Goal: Navigation & Orientation: Find specific page/section

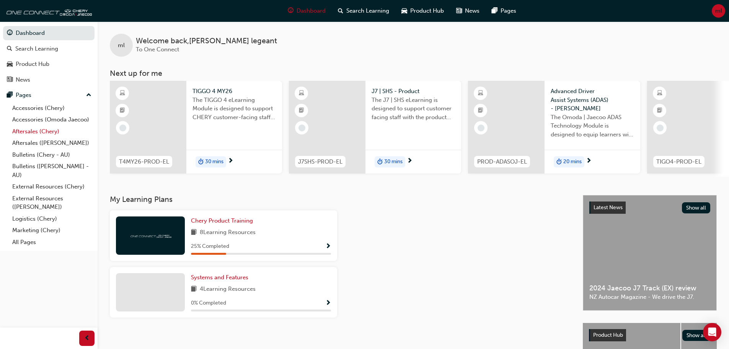
click at [48, 130] on link "Aftersales (Chery)" at bounding box center [51, 131] width 85 height 12
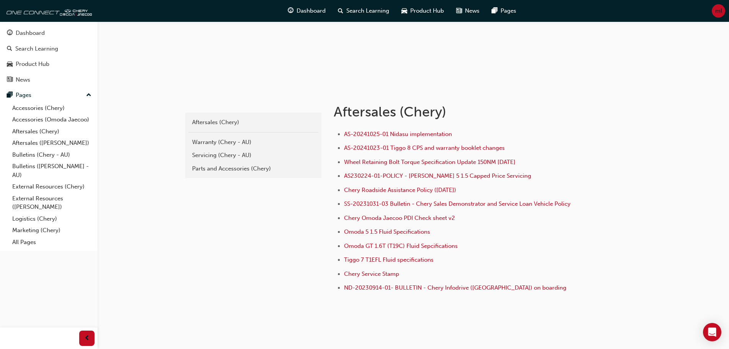
scroll to position [106, 0]
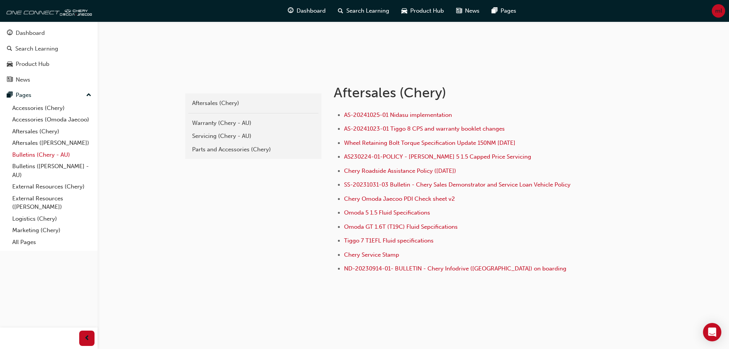
click at [34, 155] on link "Bulletins (Chery - AU)" at bounding box center [51, 155] width 85 height 12
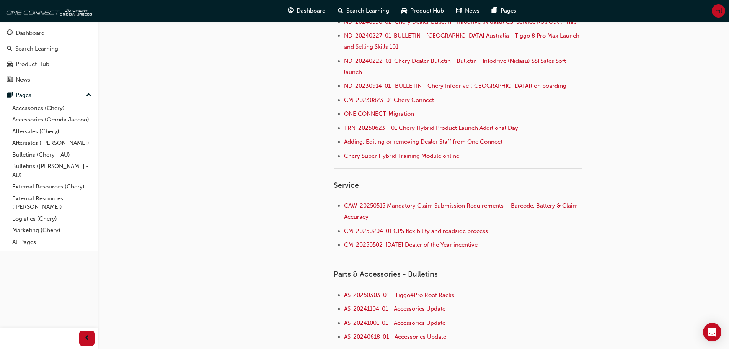
scroll to position [306, 0]
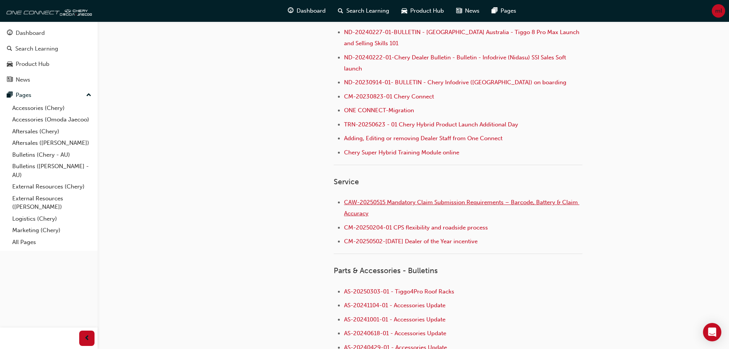
click at [419, 202] on span "CAW-20250515 Mandatory Claim Submission Requirements – Barcode, Battery & Claim…" at bounding box center [461, 208] width 235 height 18
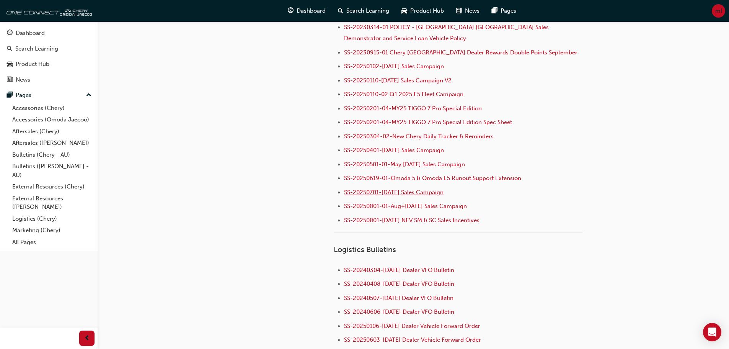
scroll to position [880, 0]
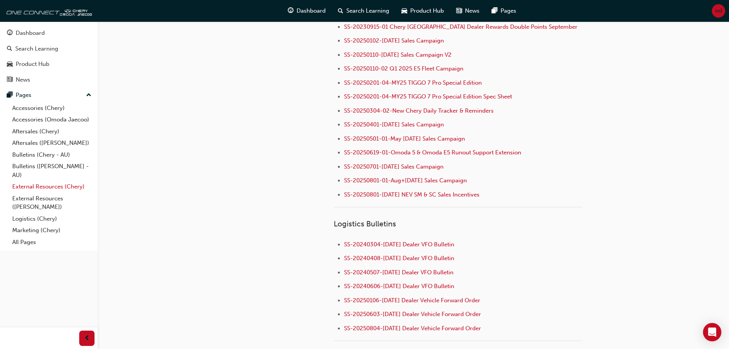
click at [54, 188] on link "External Resources (Chery)" at bounding box center [51, 187] width 85 height 12
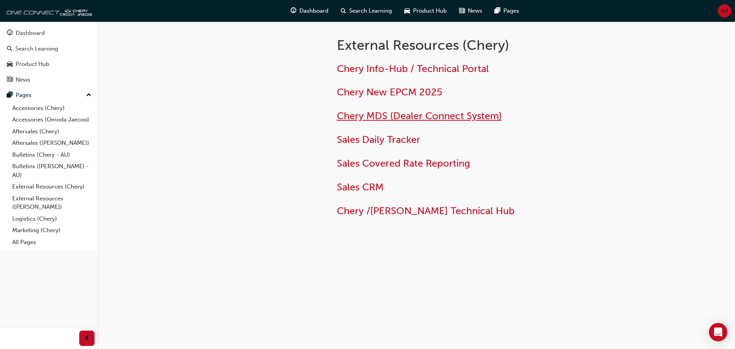
click at [415, 119] on span "Chery MDS (Dealer Connect System)" at bounding box center [419, 116] width 165 height 12
click at [43, 216] on link "Logistics (Chery)" at bounding box center [51, 219] width 85 height 12
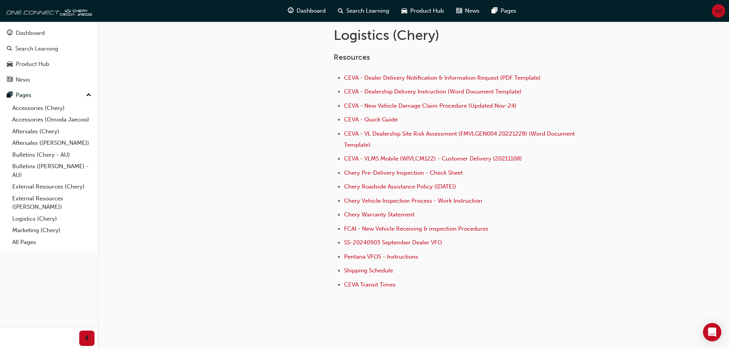
scroll to position [179, 0]
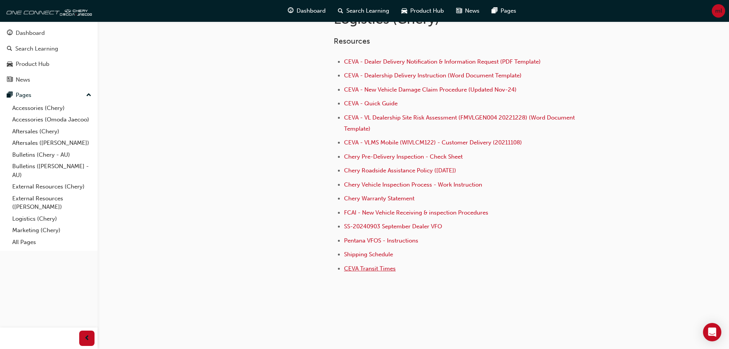
click at [377, 270] on span "CEVA Transit Times" at bounding box center [370, 268] width 52 height 7
